Goal: Book appointment/travel/reservation

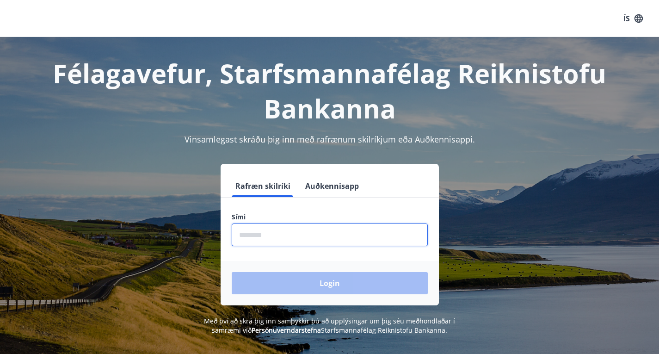
click at [317, 228] on input "phone" at bounding box center [330, 234] width 196 height 23
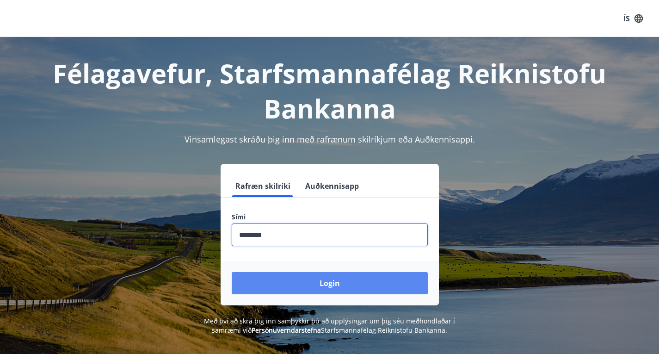
type input "********"
click at [320, 279] on button "Login" at bounding box center [330, 283] width 196 height 22
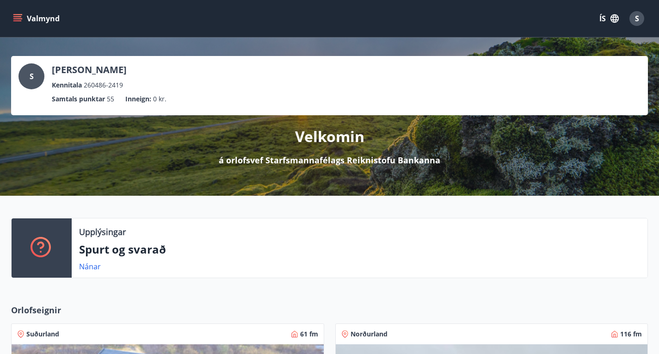
click at [20, 14] on icon "menu" at bounding box center [17, 18] width 9 height 9
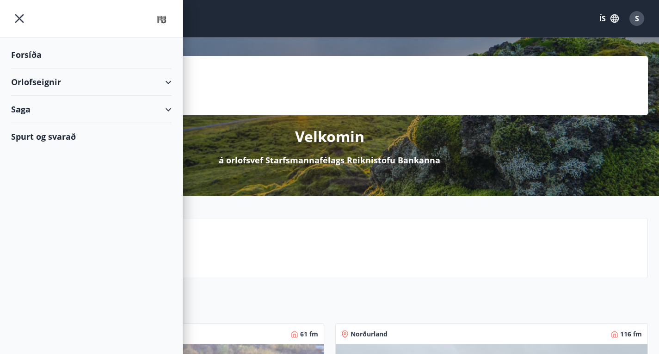
click at [159, 84] on div "Orlofseignir" at bounding box center [91, 81] width 161 height 27
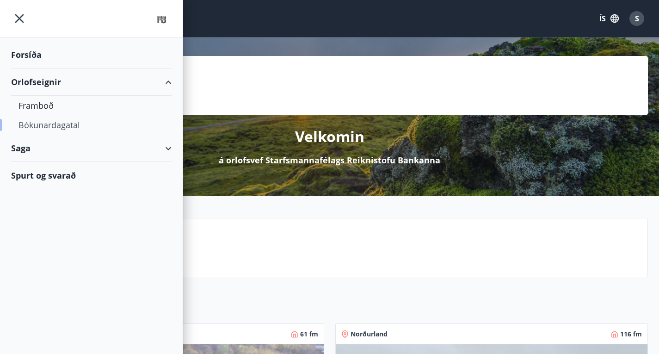
click at [31, 125] on div "Bókunardagatal" at bounding box center [92, 124] width 146 height 19
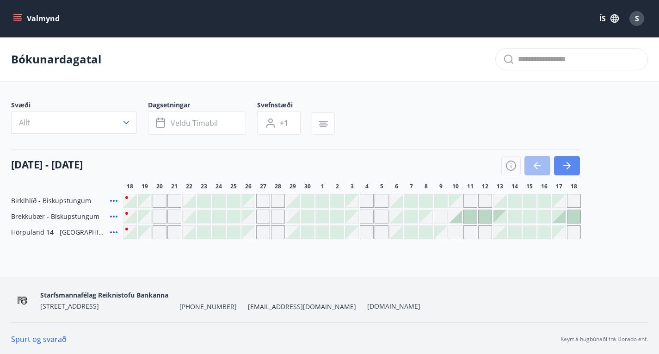
click at [574, 168] on button "button" at bounding box center [567, 165] width 26 height 19
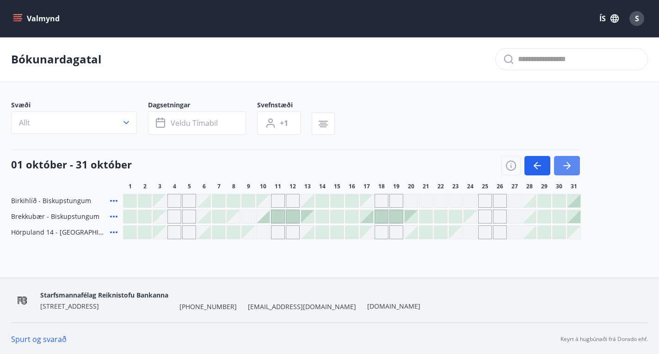
click at [572, 171] on icon "button" at bounding box center [567, 165] width 11 height 11
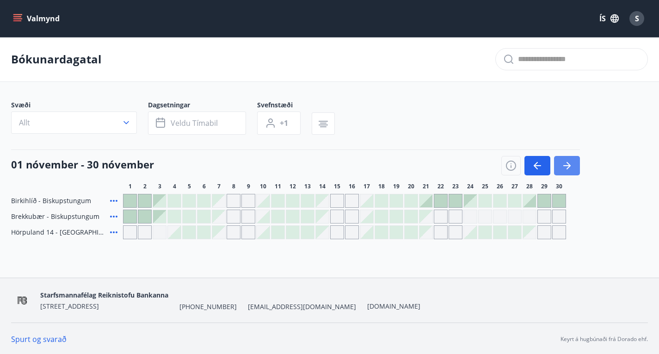
click at [578, 173] on button "button" at bounding box center [567, 165] width 26 height 19
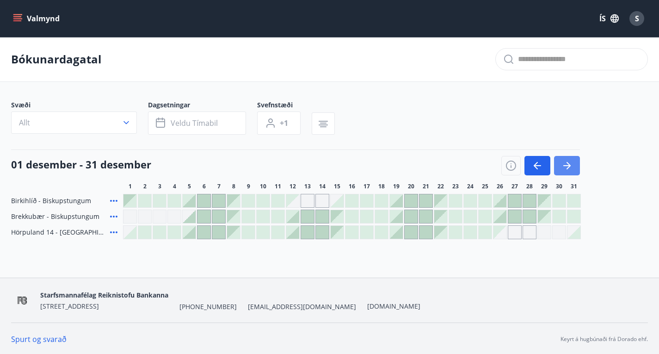
click at [566, 171] on icon "button" at bounding box center [567, 165] width 11 height 11
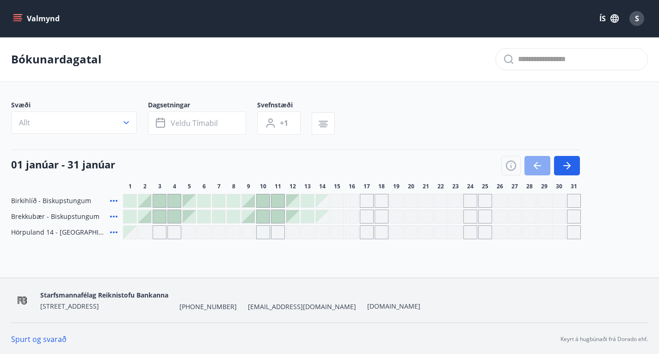
click at [532, 171] on icon "button" at bounding box center [537, 165] width 11 height 11
